Goal: Check status: Check status

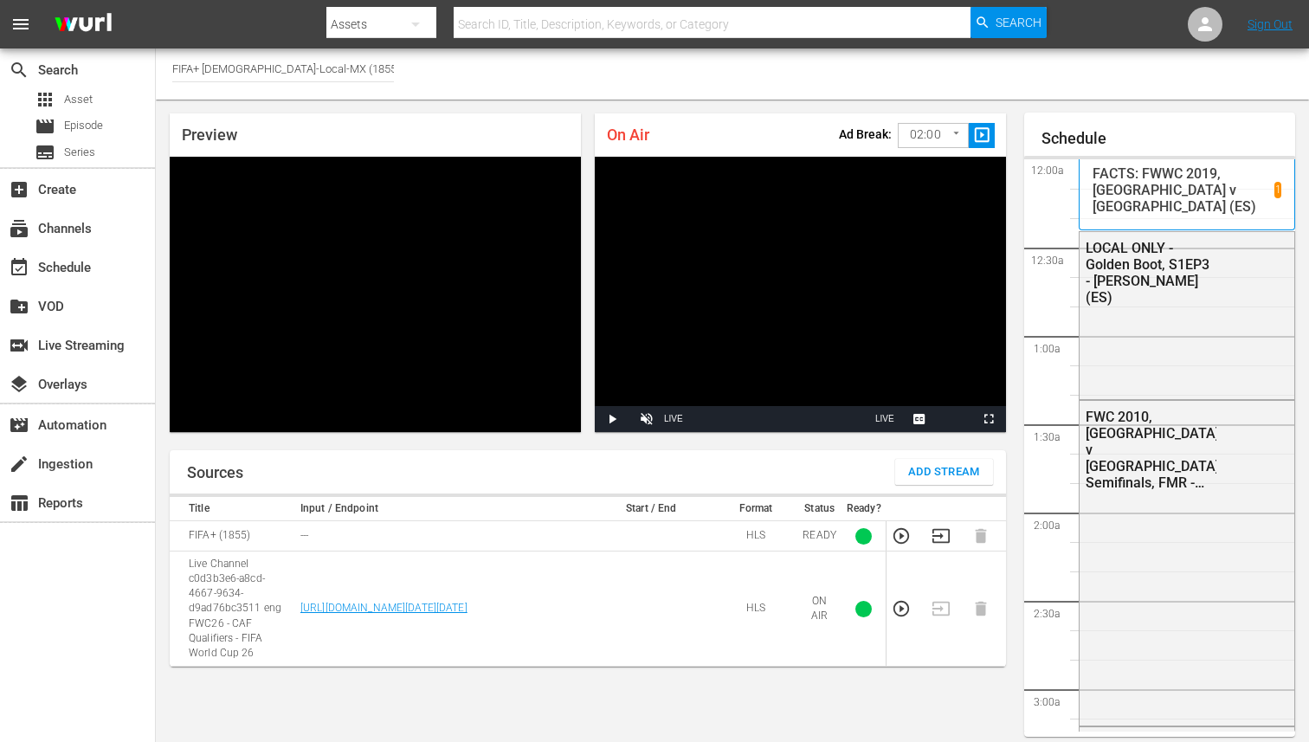
scroll to position [1849, 0]
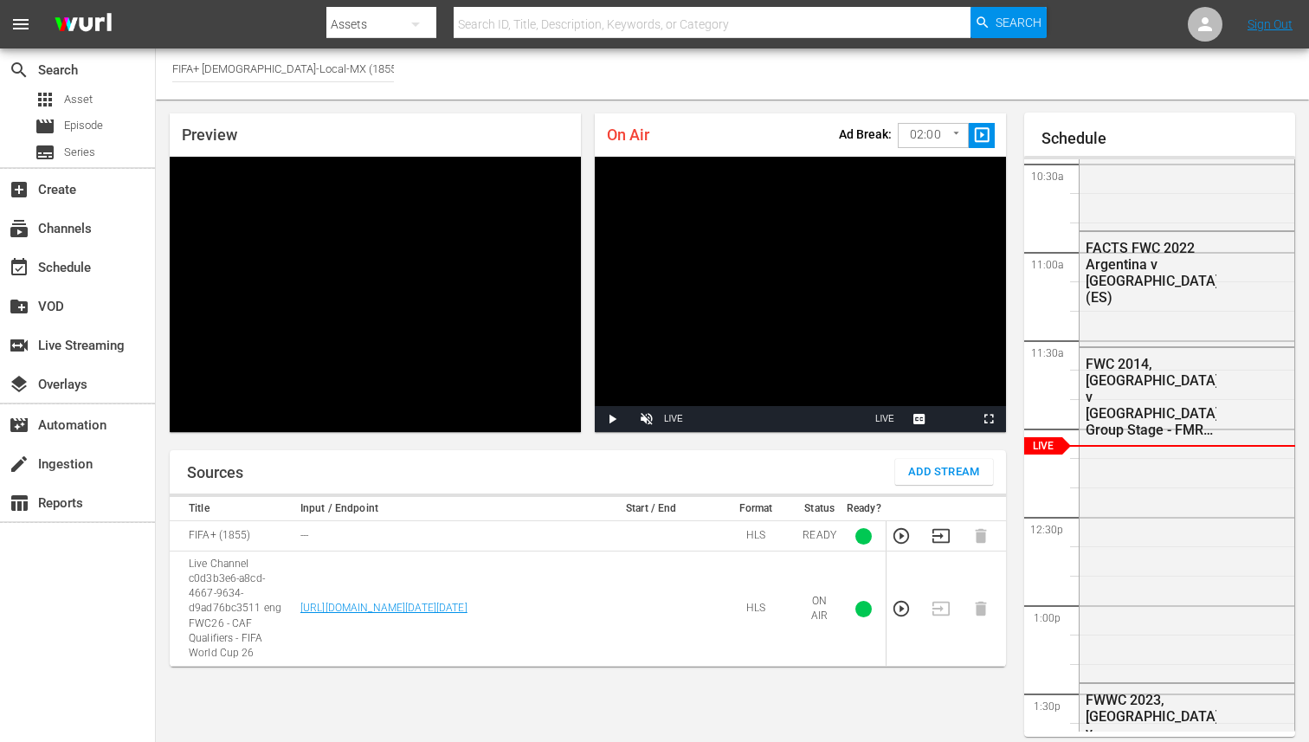
click at [950, 541] on td at bounding box center [946, 536] width 40 height 30
click at [942, 538] on icon "button" at bounding box center [940, 535] width 19 height 19
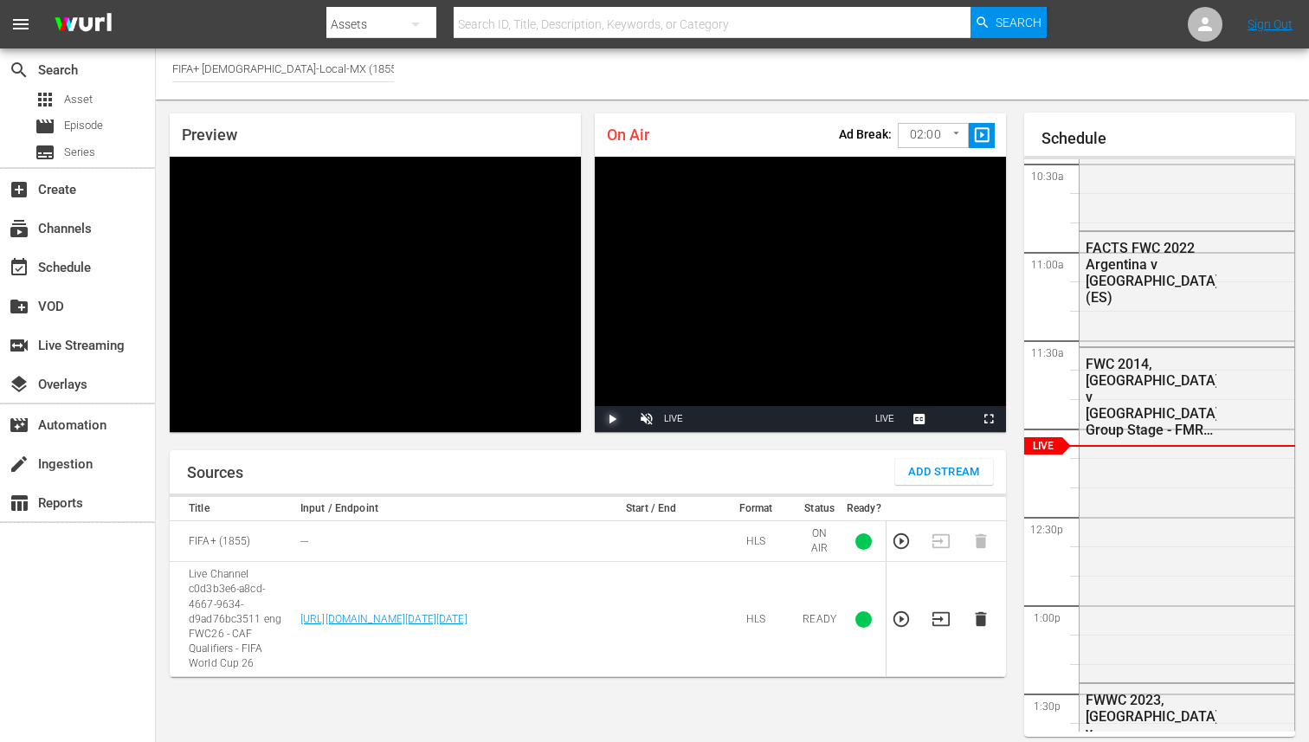
click at [612, 419] on span "Video Player" at bounding box center [612, 419] width 0 height 0
click at [671, 415] on div "Stream Type LIVE" at bounding box center [673, 419] width 19 height 26
click at [708, 630] on td at bounding box center [650, 619] width 125 height 115
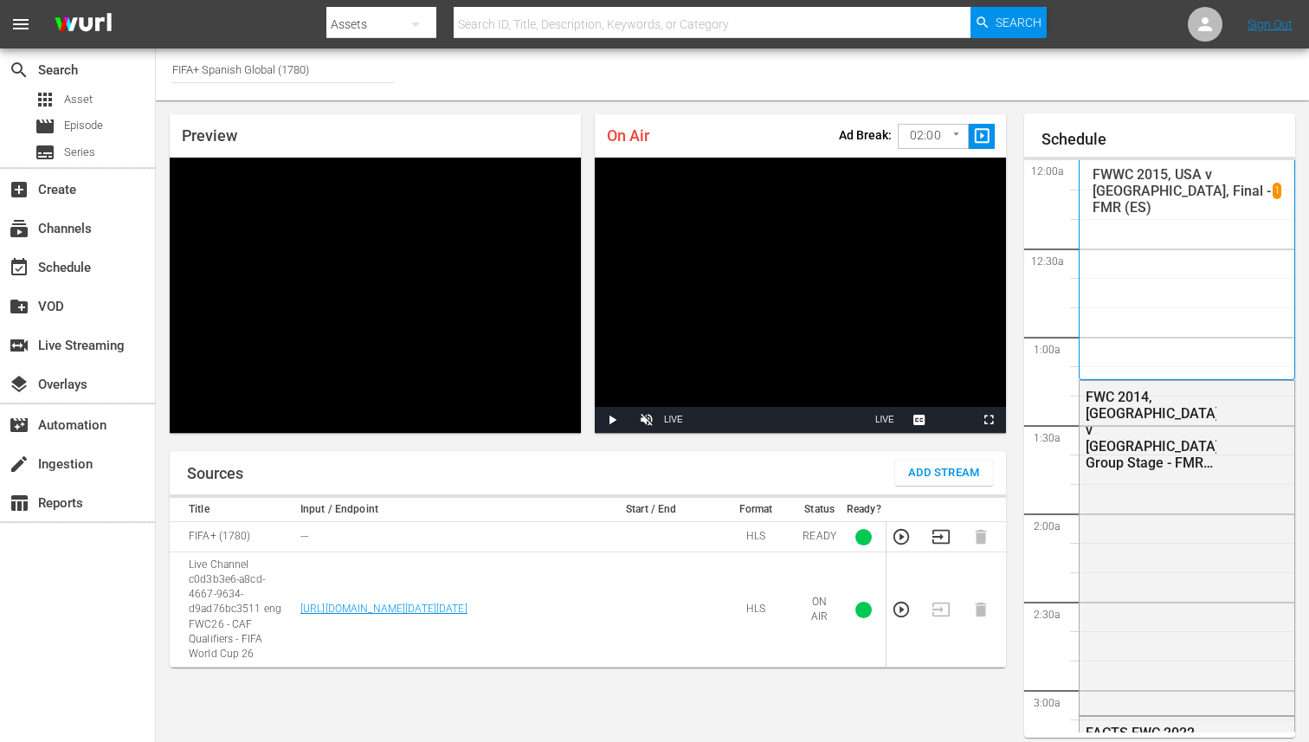
scroll to position [1849, 0]
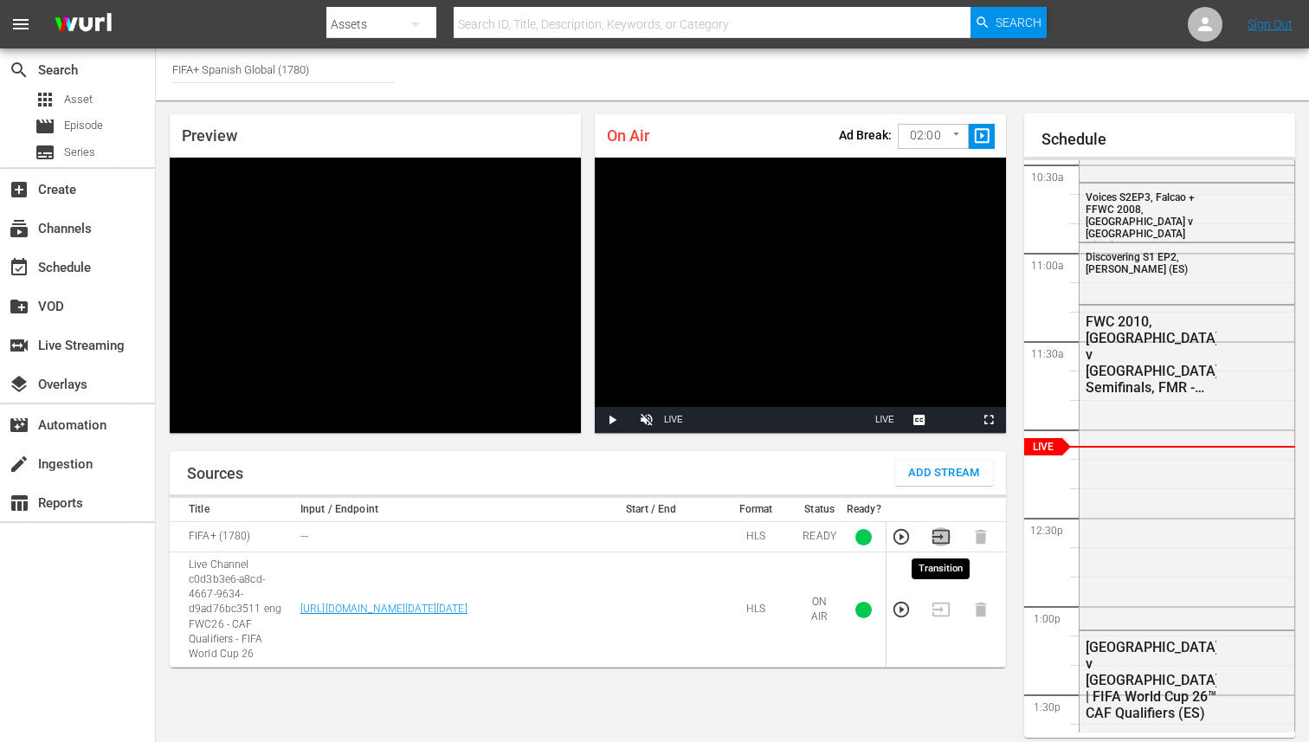
click at [938, 539] on icon "button" at bounding box center [940, 536] width 19 height 19
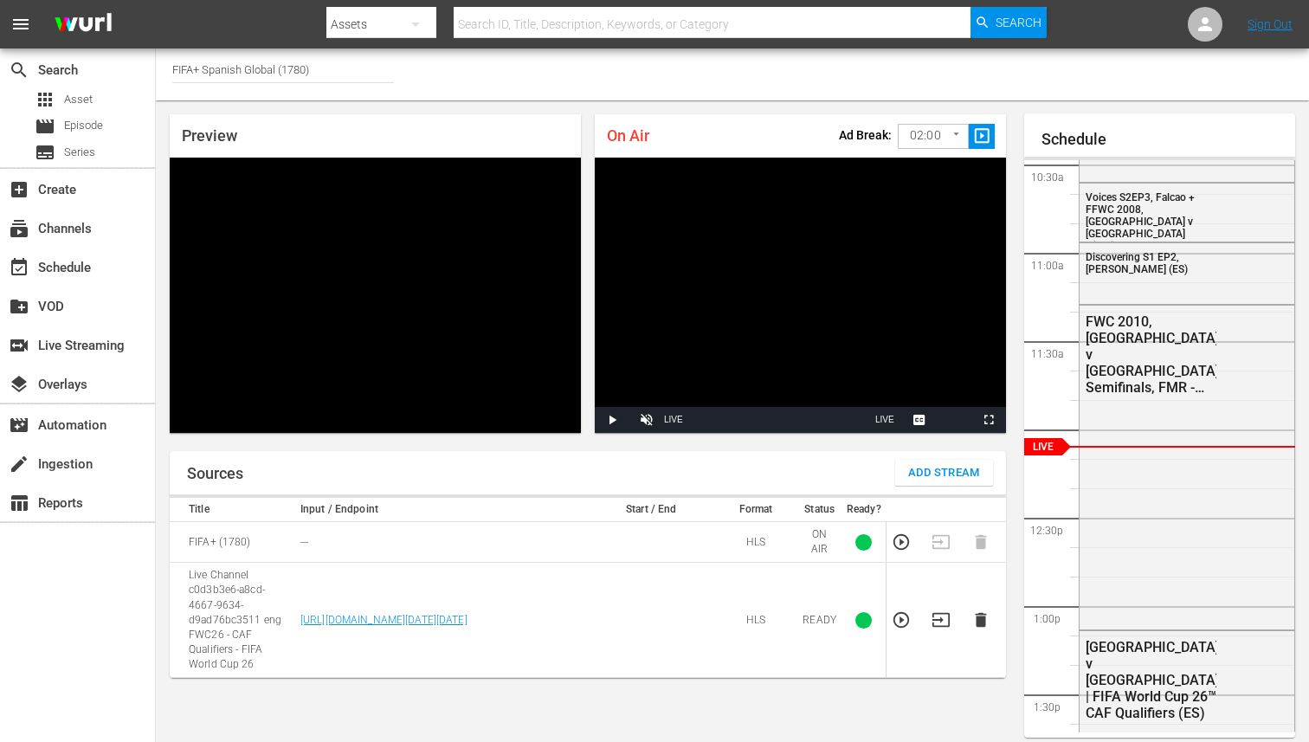
click at [901, 545] on icon "button" at bounding box center [900, 541] width 19 height 19
click at [612, 420] on span "Video Player" at bounding box center [612, 420] width 0 height 0
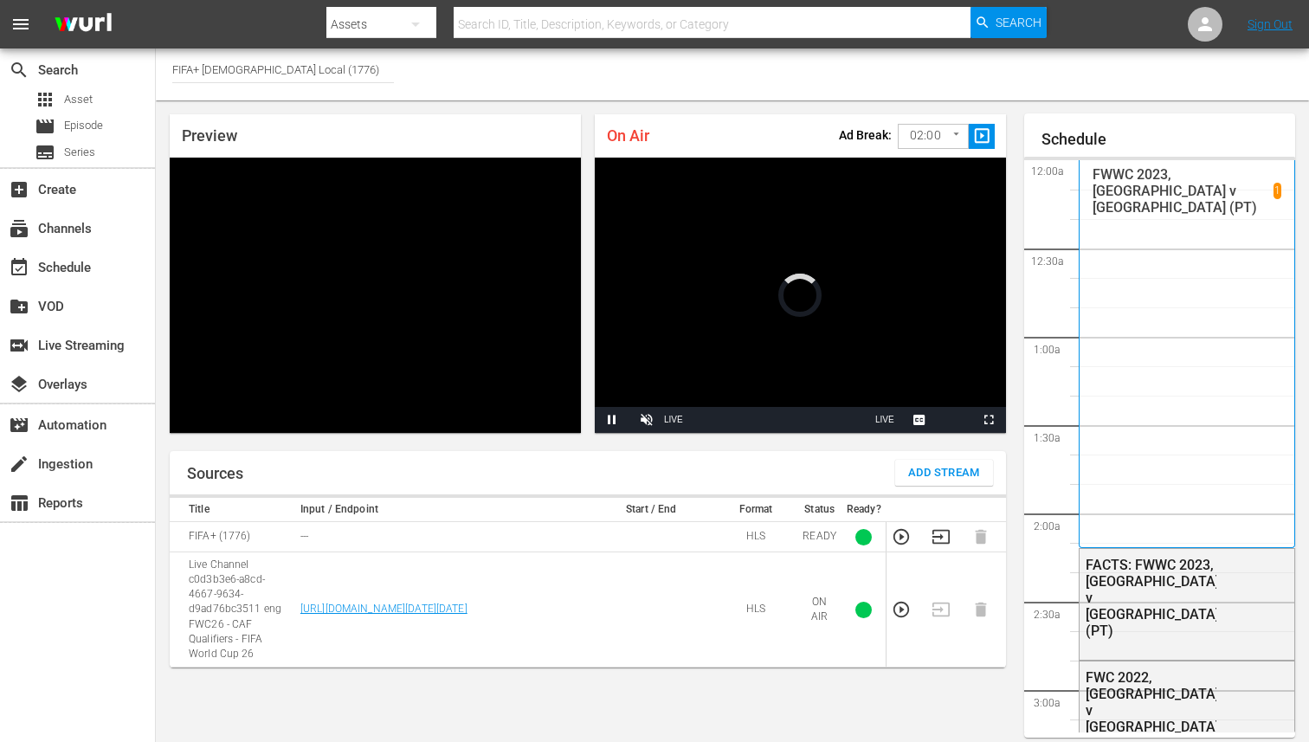
scroll to position [1849, 0]
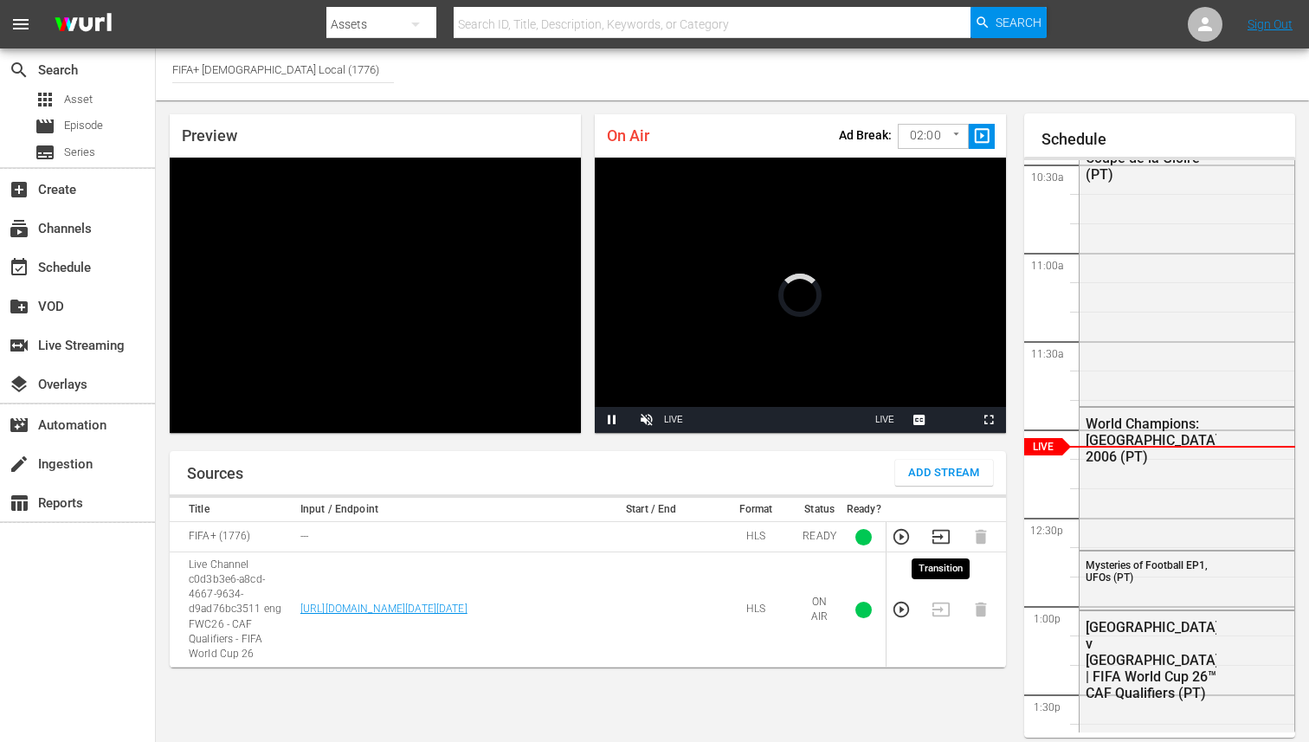
click at [935, 537] on icon "button" at bounding box center [940, 536] width 19 height 19
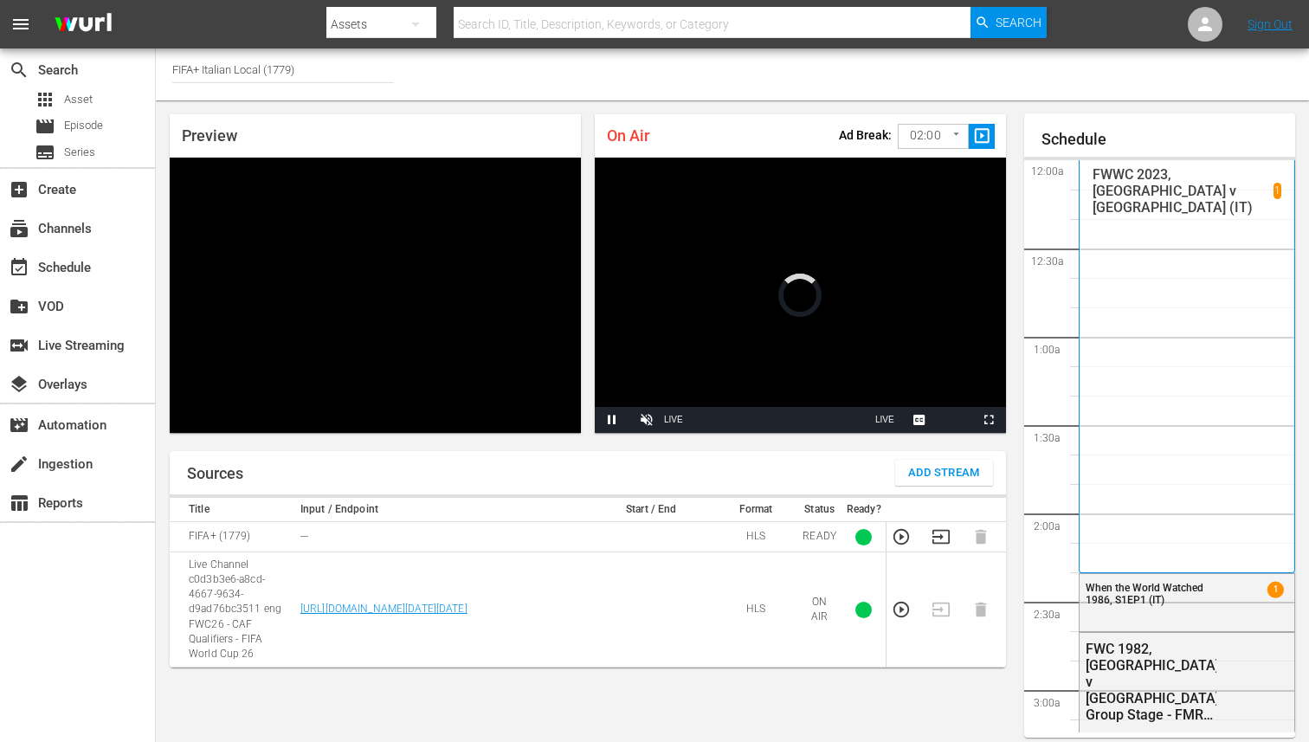
scroll to position [1849, 0]
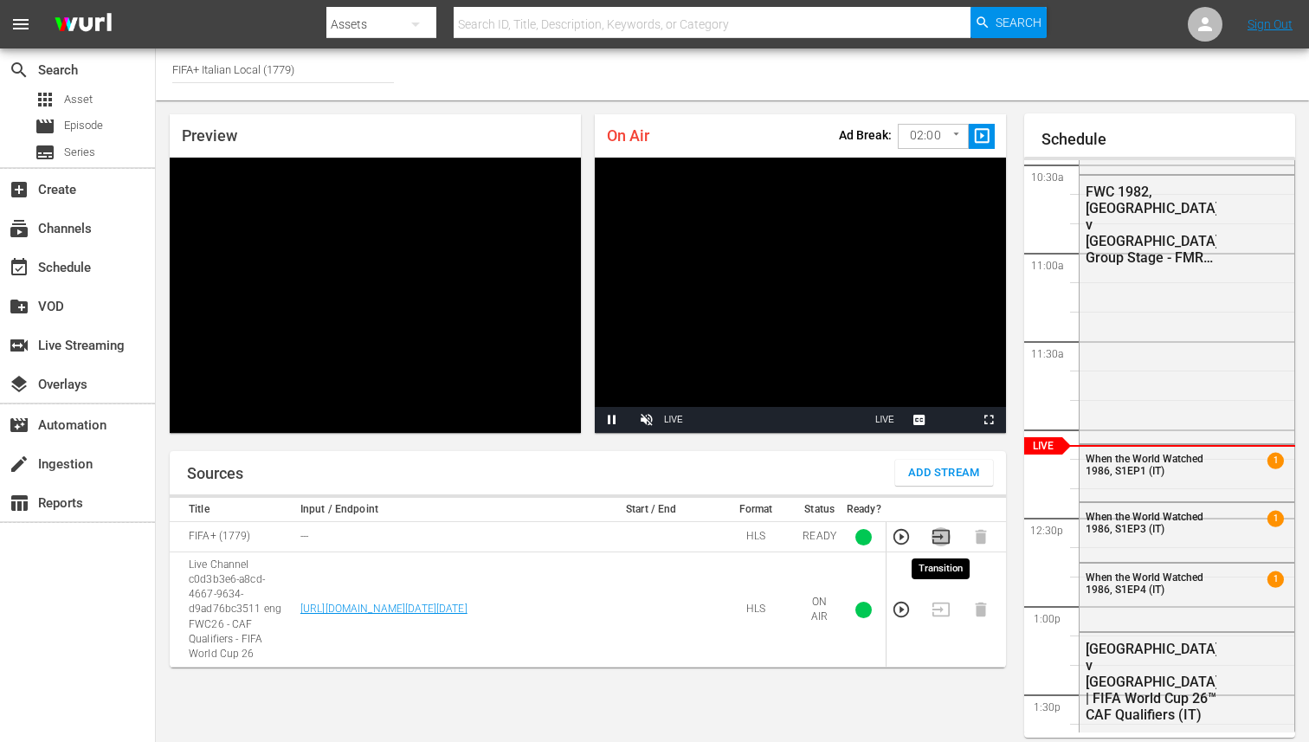
click at [934, 538] on icon "button" at bounding box center [940, 536] width 19 height 19
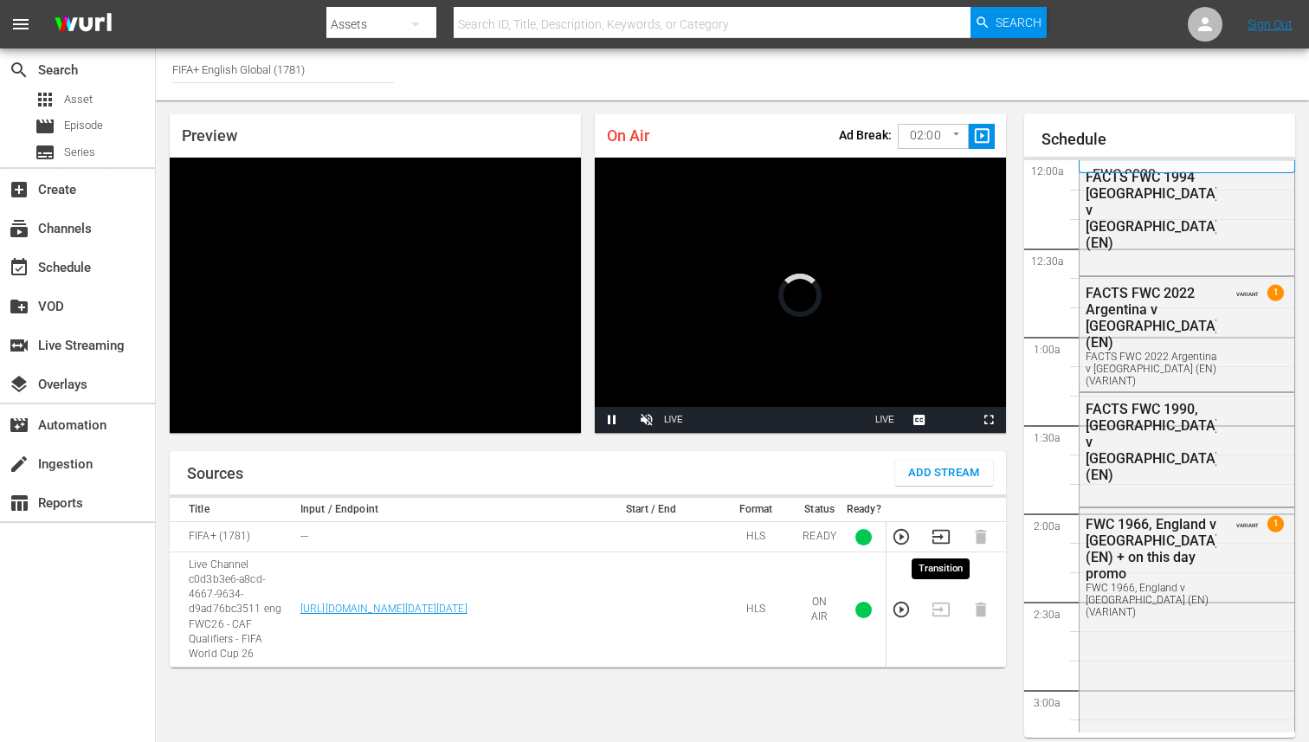
scroll to position [1849, 0]
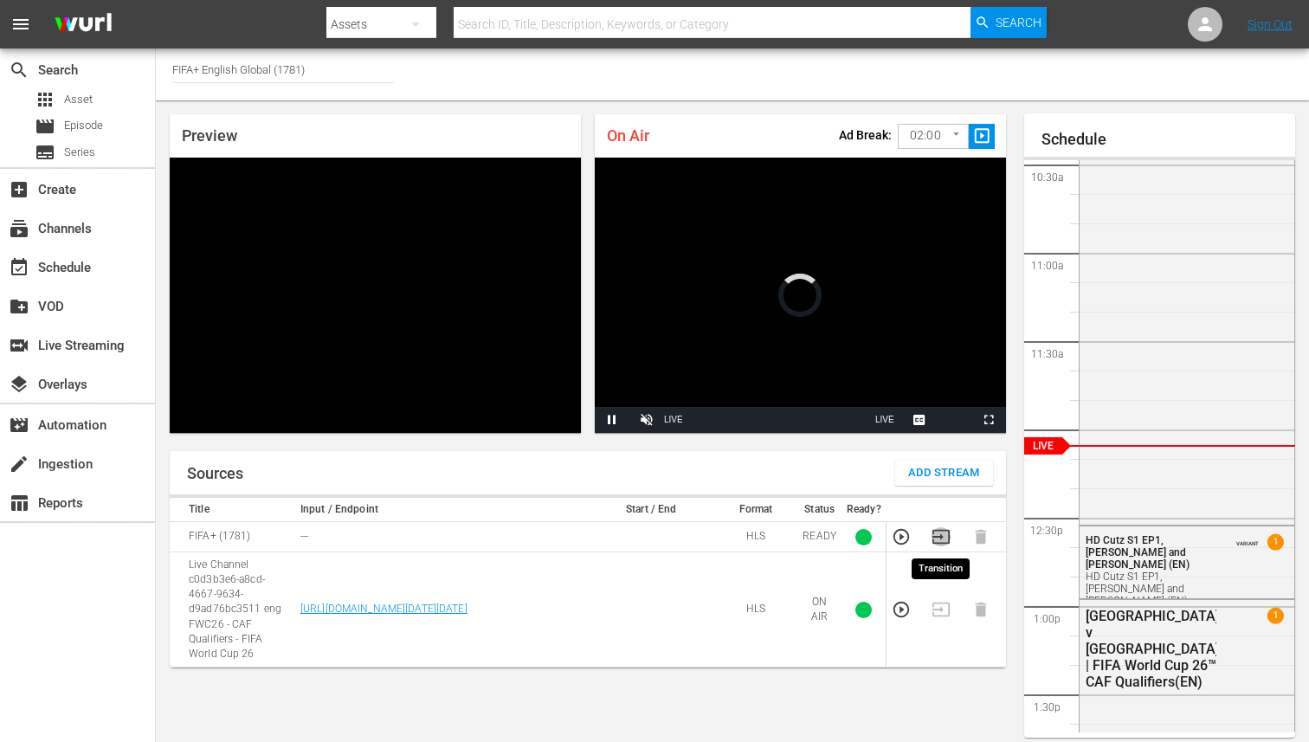
click at [942, 539] on icon "button" at bounding box center [940, 536] width 19 height 19
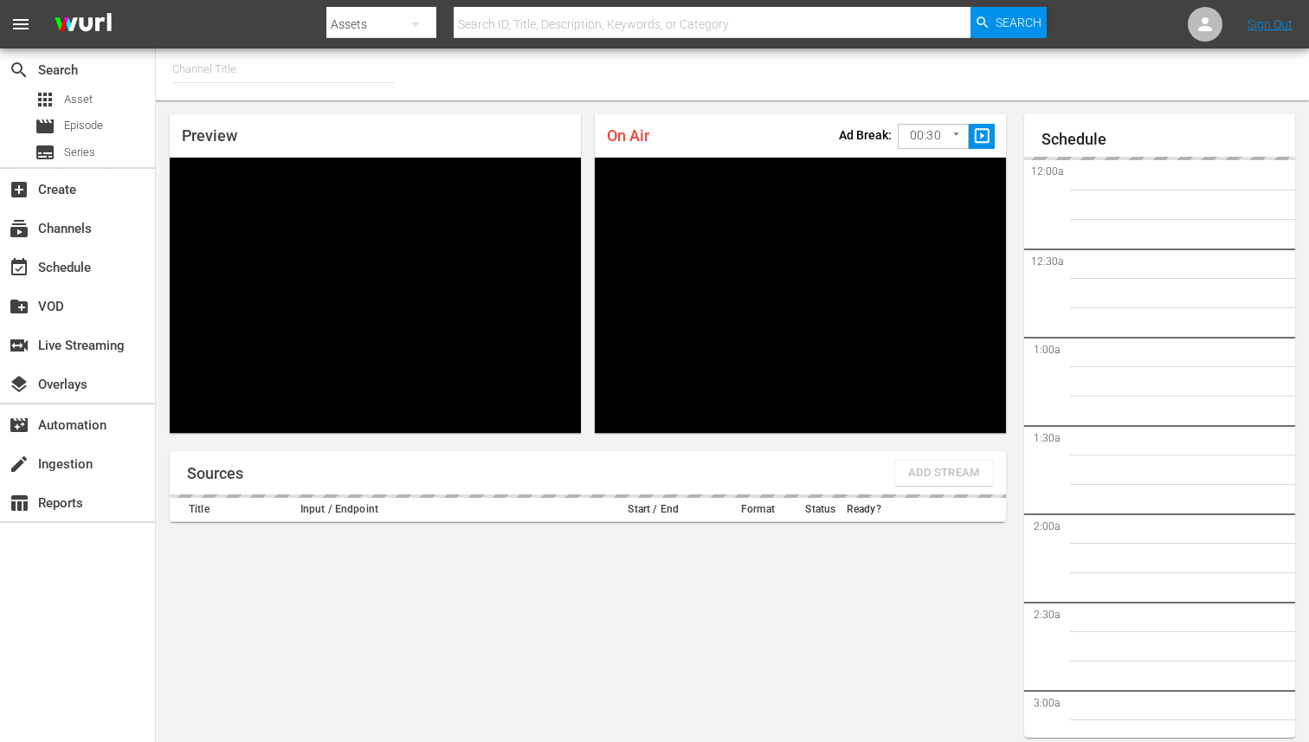
type input "FIFA+ [DEMOGRAPHIC_DATA]-Local-MX (1855)"
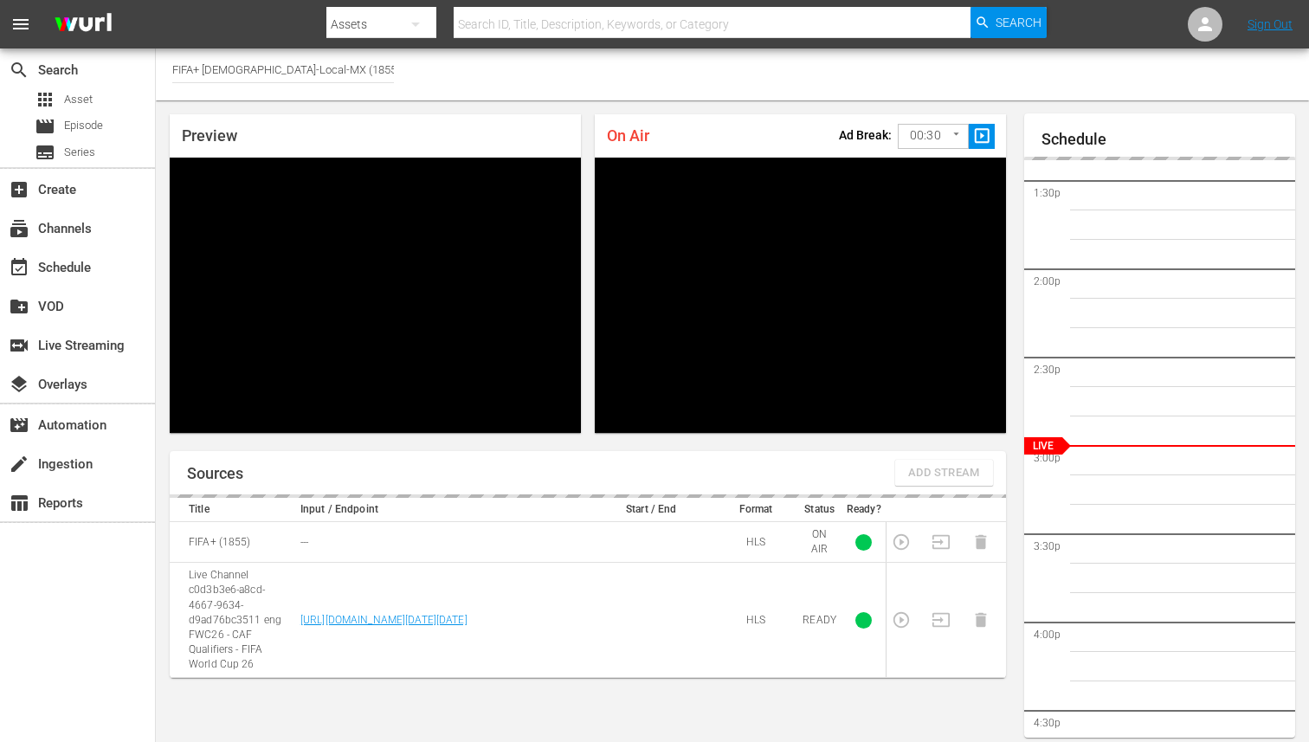
scroll to position [55, 0]
